Goal: Understand process/instructions

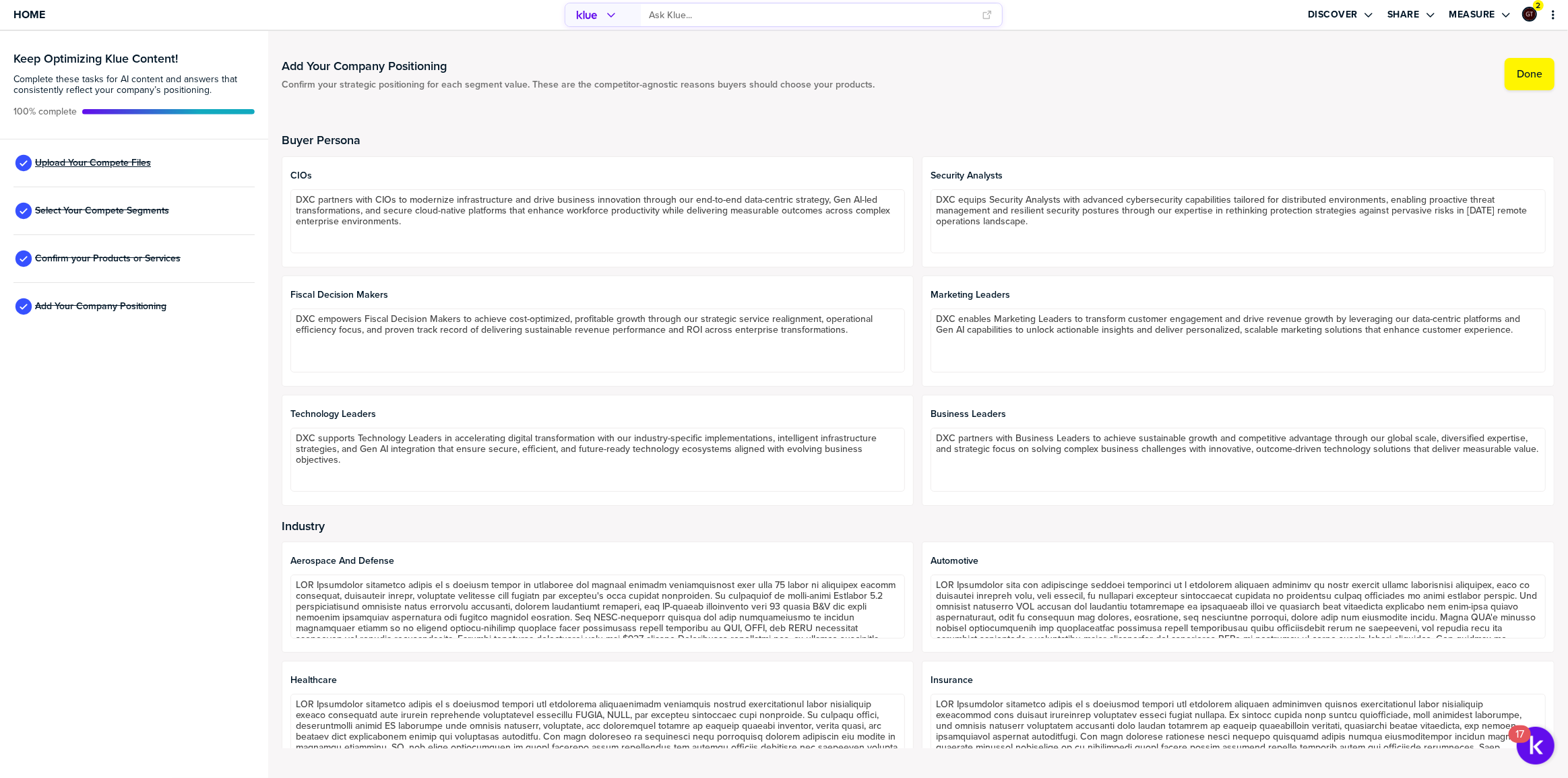
click at [135, 160] on span "Upload Your Compete Files" at bounding box center [92, 162] width 115 height 11
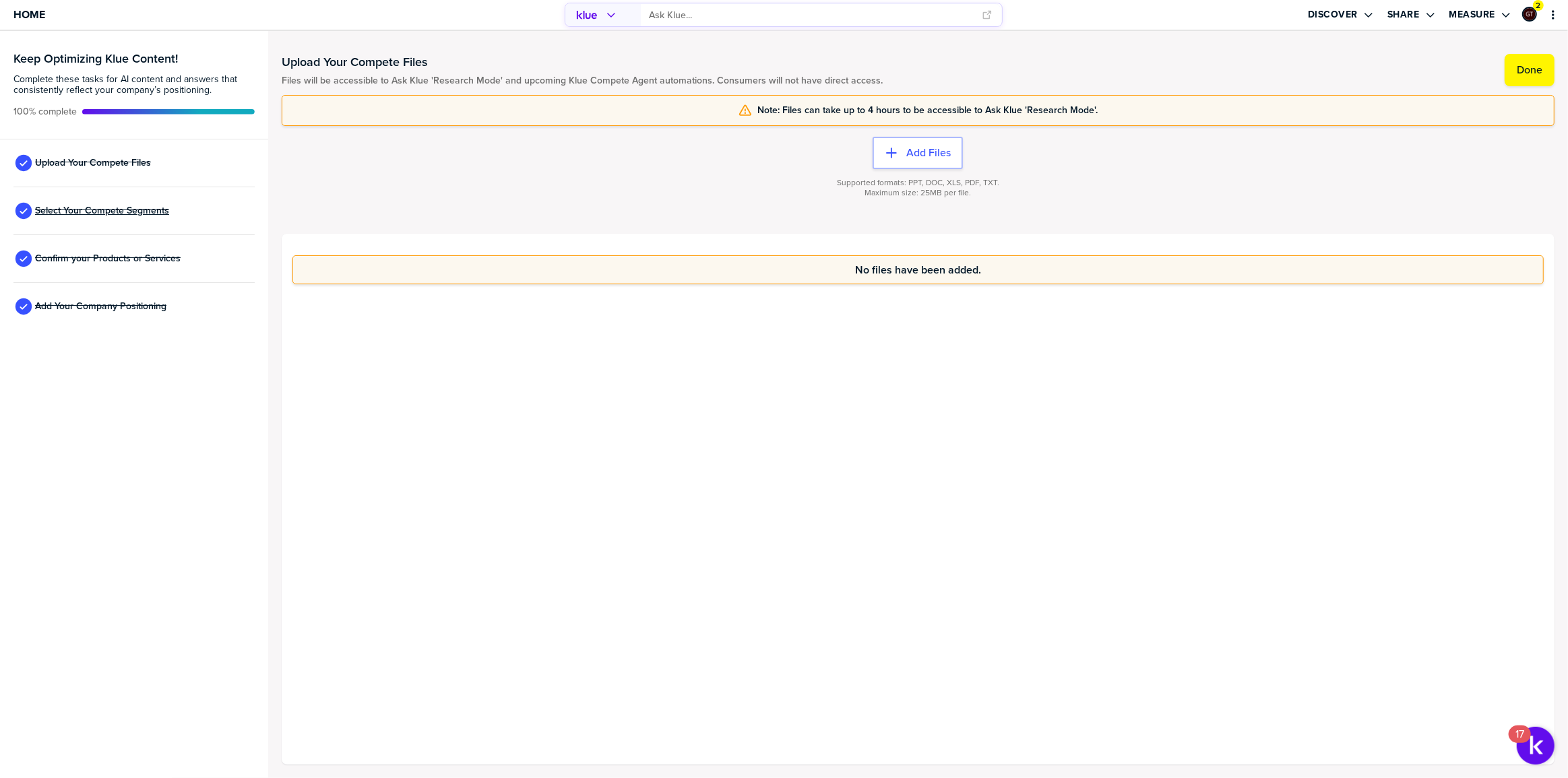
click at [120, 209] on span "Select Your Compete Segments" at bounding box center [102, 211] width 134 height 11
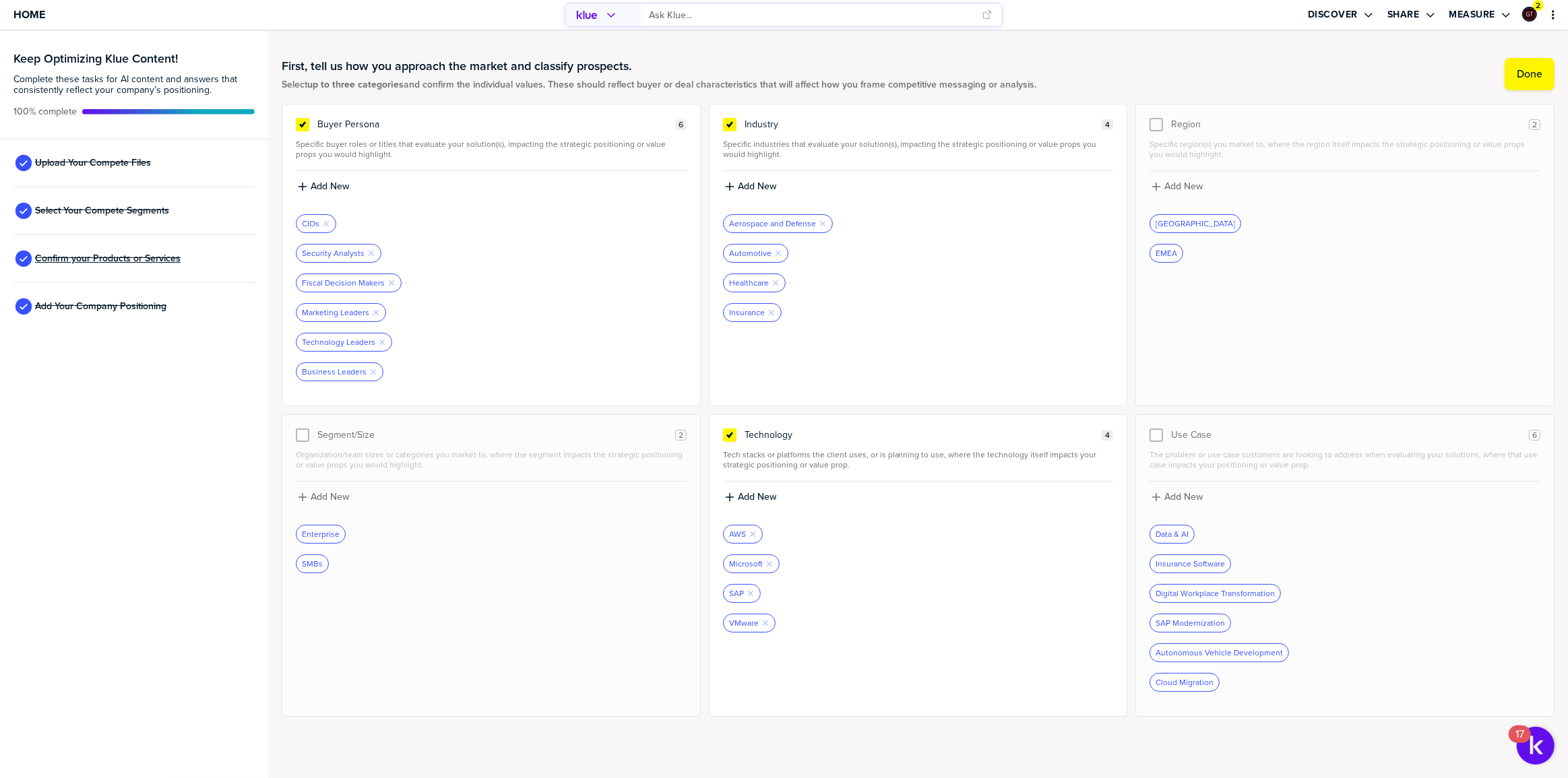
click at [128, 255] on span "Confirm your Products or Services" at bounding box center [108, 258] width 146 height 11
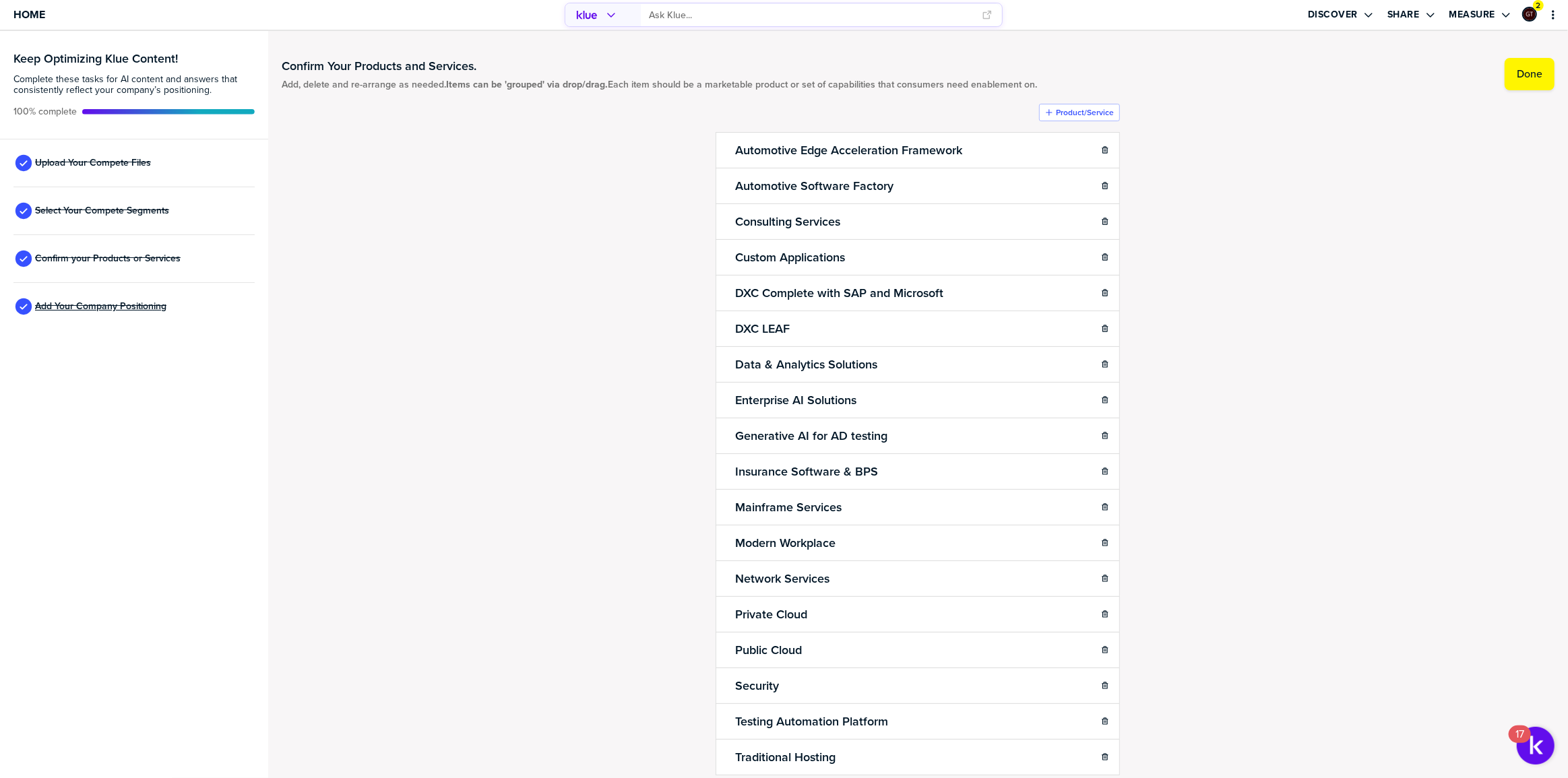
click at [147, 309] on span "Add Your Company Positioning" at bounding box center [100, 306] width 131 height 11
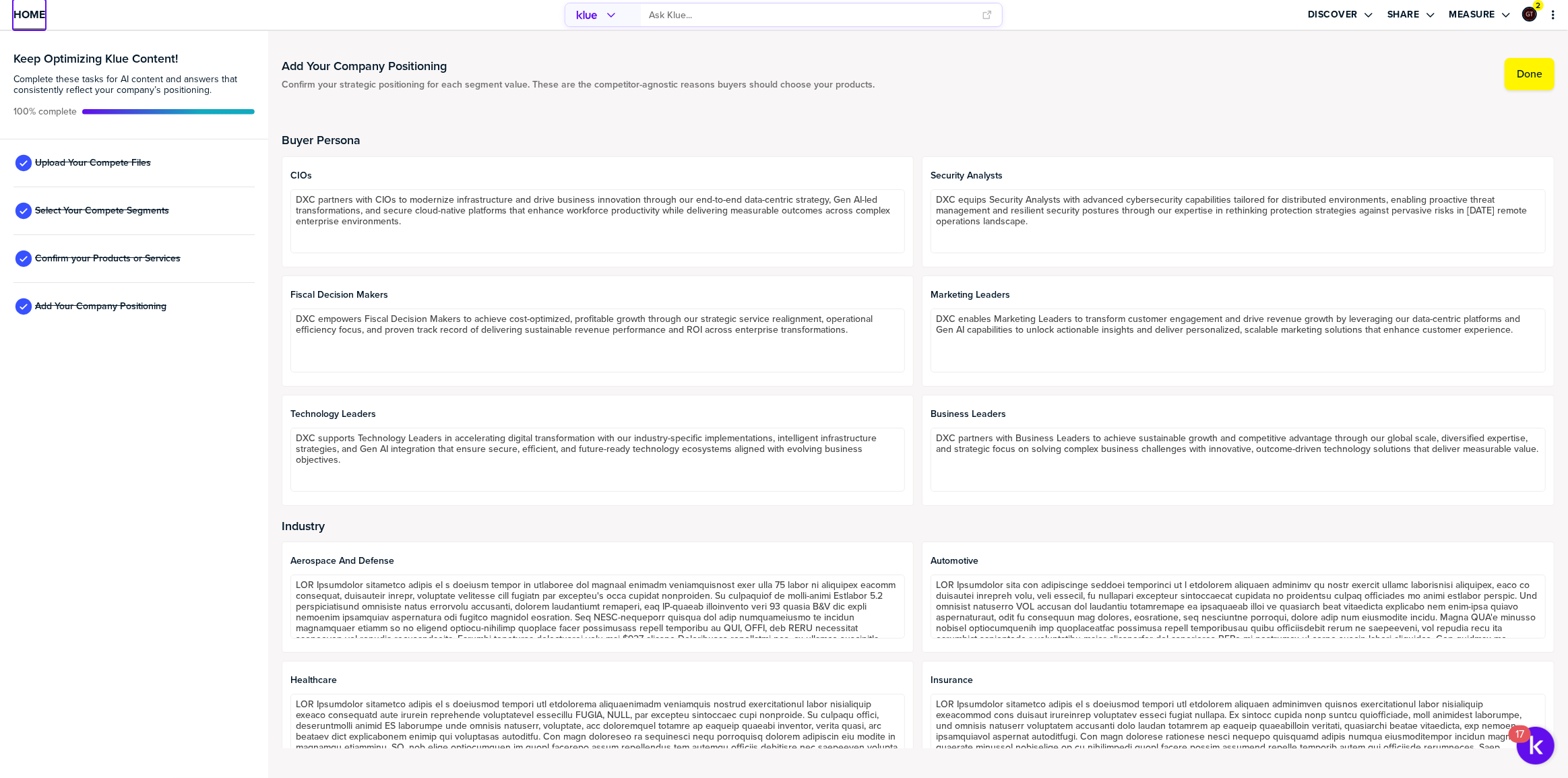
click at [30, 19] on span "Home" at bounding box center [29, 15] width 32 height 12
